Goal: Information Seeking & Learning: Learn about a topic

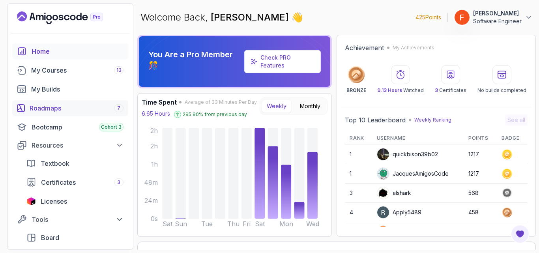
click at [69, 112] on div "Roadmaps 7" at bounding box center [77, 107] width 94 height 9
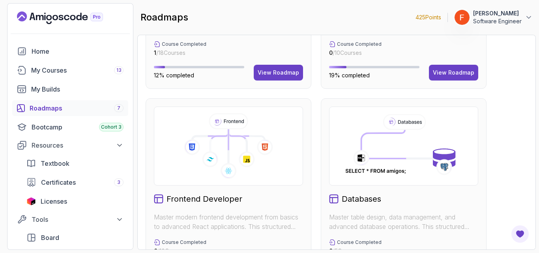
scroll to position [239, 0]
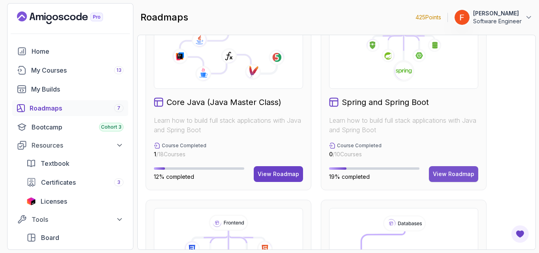
click at [441, 172] on div "View Roadmap" at bounding box center [453, 174] width 41 height 8
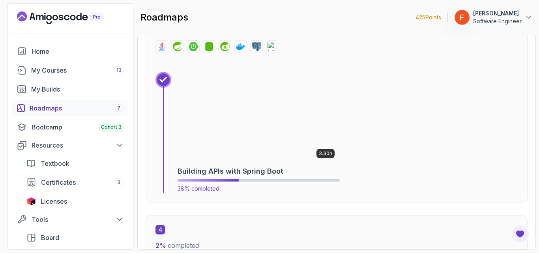
scroll to position [957, 0]
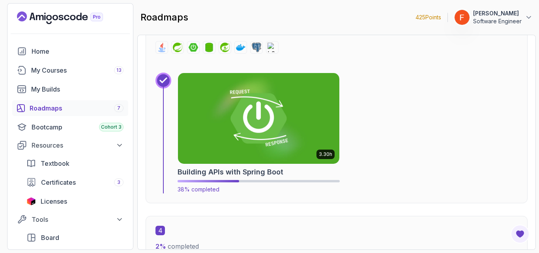
click at [286, 133] on img at bounding box center [258, 118] width 169 height 95
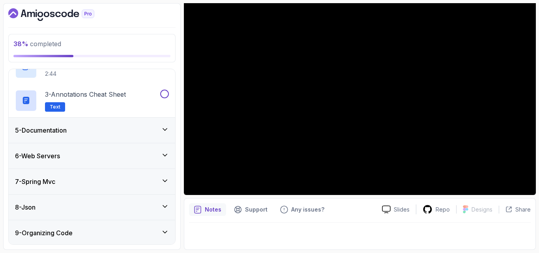
scroll to position [154, 0]
click at [144, 184] on div "7 - Spring Mvc" at bounding box center [92, 180] width 154 height 9
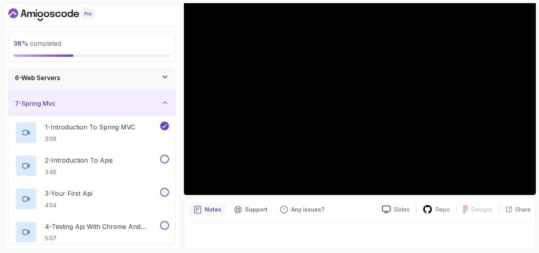
scroll to position [134, 0]
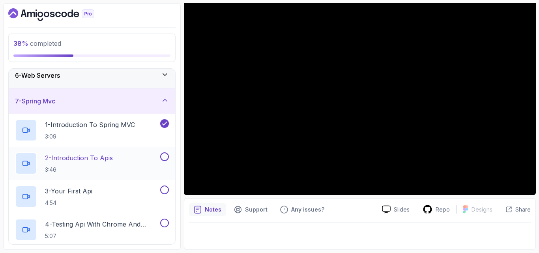
click at [113, 171] on p "3:46" at bounding box center [79, 170] width 68 height 8
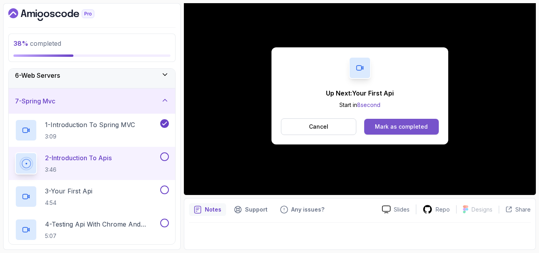
click at [411, 120] on button "Mark as completed" at bounding box center [401, 127] width 75 height 16
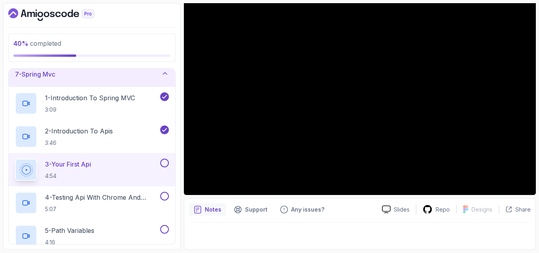
scroll to position [164, 0]
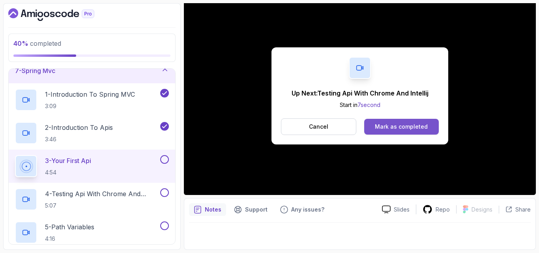
click at [397, 127] on div "Mark as completed" at bounding box center [401, 127] width 53 height 8
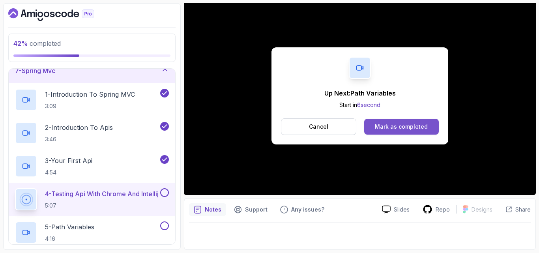
click at [411, 123] on div "Mark as completed" at bounding box center [401, 127] width 53 height 8
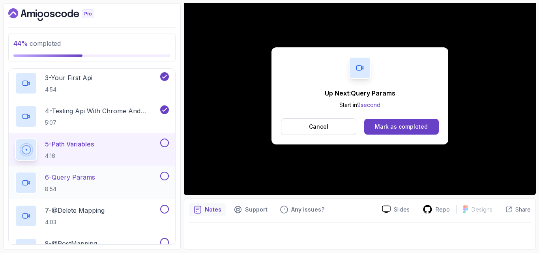
scroll to position [248, 0]
click at [132, 181] on div "6 - Query Params 8:54" at bounding box center [87, 182] width 144 height 22
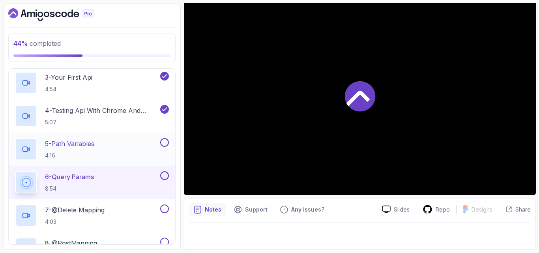
click at [164, 142] on button at bounding box center [164, 142] width 9 height 9
click at [160, 138] on button at bounding box center [164, 142] width 9 height 9
click at [202, 196] on div "Slides Repo Designs Design not available Share Notes Support Any issues? Slides…" at bounding box center [360, 123] width 352 height 253
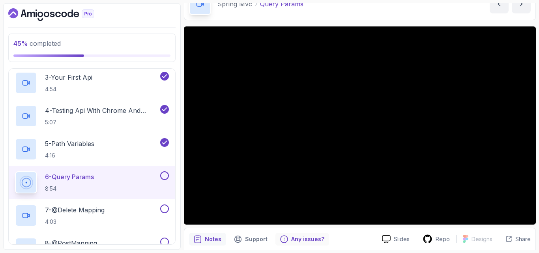
scroll to position [43, 0]
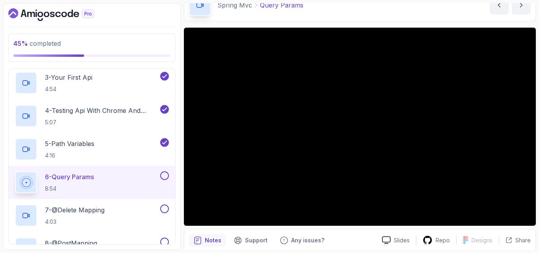
click at [163, 176] on button at bounding box center [164, 175] width 9 height 9
click at [121, 212] on div "7 - @Delete Mapping 4:03" at bounding box center [87, 215] width 144 height 22
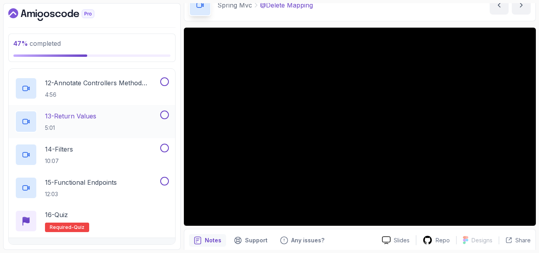
scroll to position [611, 0]
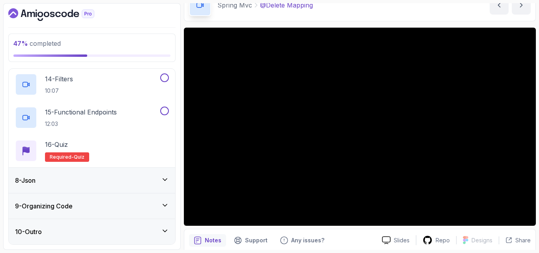
click at [146, 178] on div "8 - Json" at bounding box center [92, 180] width 154 height 9
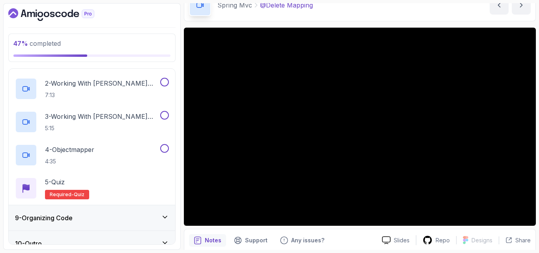
scroll to position [246, 0]
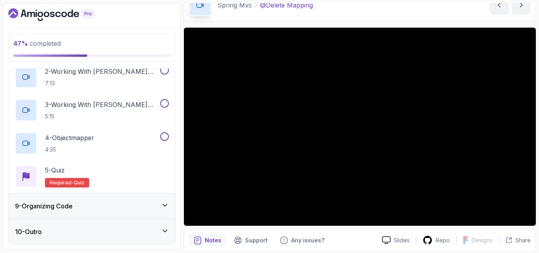
click at [142, 213] on div "9 - Organizing Code" at bounding box center [92, 205] width 166 height 25
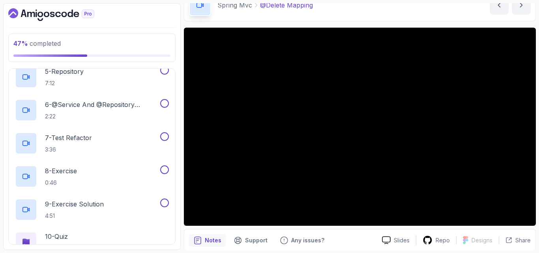
scroll to position [412, 0]
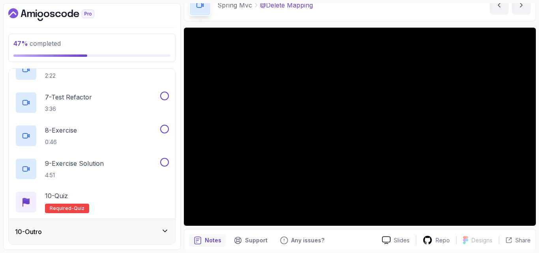
click at [138, 231] on div "10 - Outro" at bounding box center [92, 231] width 154 height 9
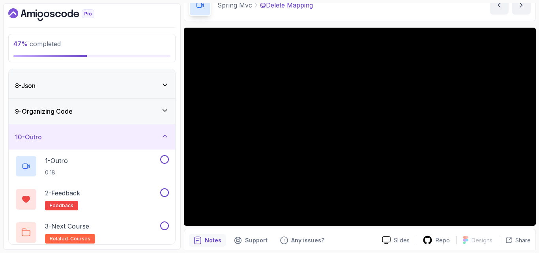
scroll to position [176, 0]
click at [162, 135] on icon at bounding box center [165, 136] width 8 height 8
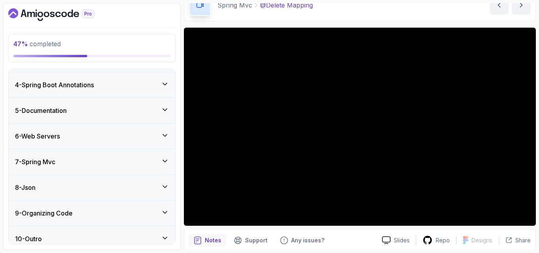
scroll to position [81, 0]
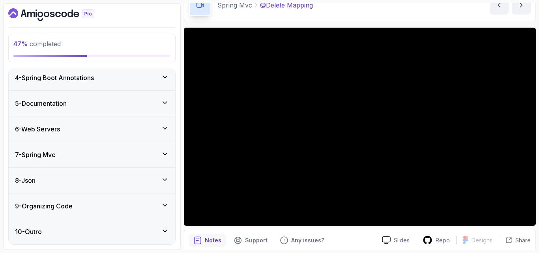
click at [160, 159] on div "7 - Spring Mvc" at bounding box center [92, 154] width 166 height 25
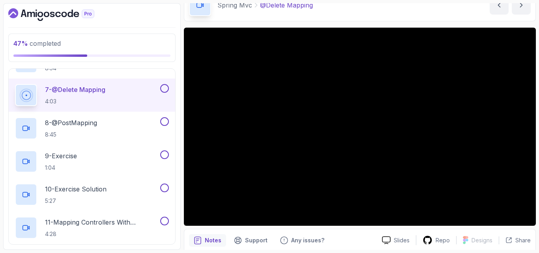
scroll to position [368, 0]
